Goal: Task Accomplishment & Management: Manage account settings

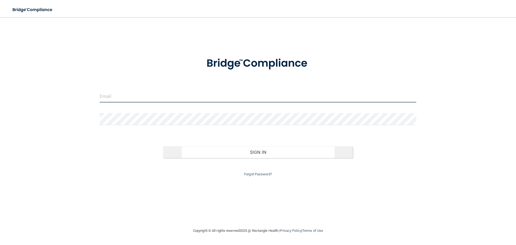
type input "[EMAIL_ADDRESS][DOMAIN_NAME]"
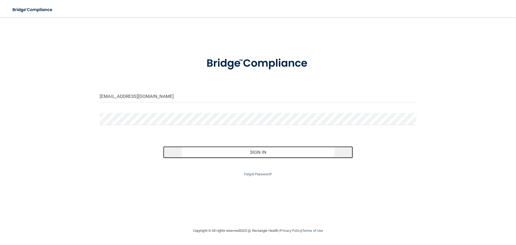
click at [262, 153] on button "Sign In" at bounding box center [258, 152] width 190 height 12
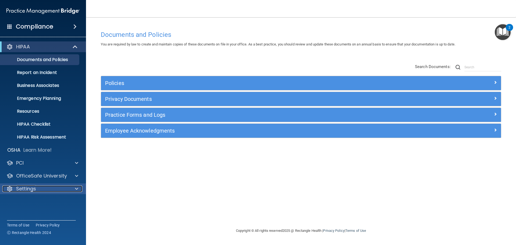
click at [32, 189] on p "Settings" at bounding box center [26, 188] width 20 height 6
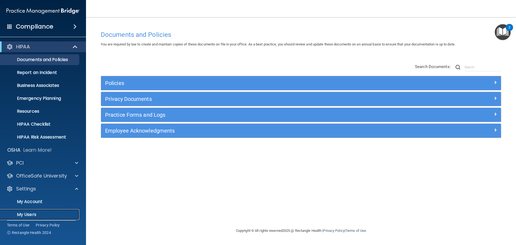
click at [26, 214] on p "My Users" at bounding box center [39, 214] width 73 height 5
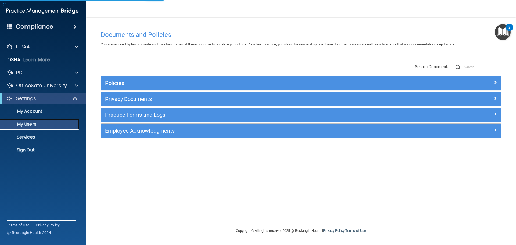
select select "20"
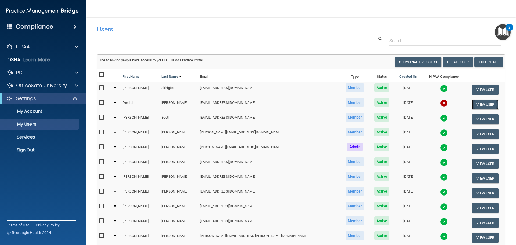
click at [476, 103] on button "View User" at bounding box center [485, 104] width 27 height 10
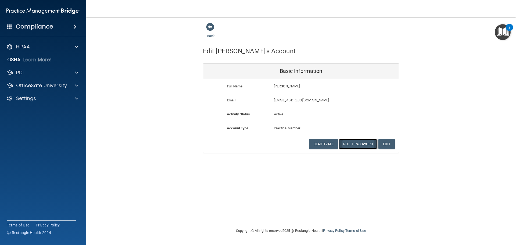
click at [356, 142] on button "Reset Password" at bounding box center [358, 144] width 39 height 10
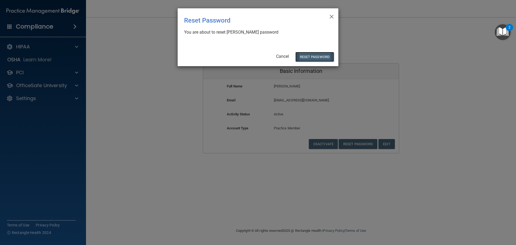
click at [315, 56] on button "Reset Password" at bounding box center [314, 57] width 39 height 10
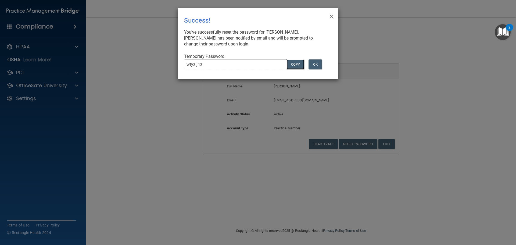
click at [292, 65] on button "COPY" at bounding box center [295, 64] width 18 height 10
click at [332, 15] on span "×" at bounding box center [331, 15] width 5 height 11
